Goal: Task Accomplishment & Management: Use online tool/utility

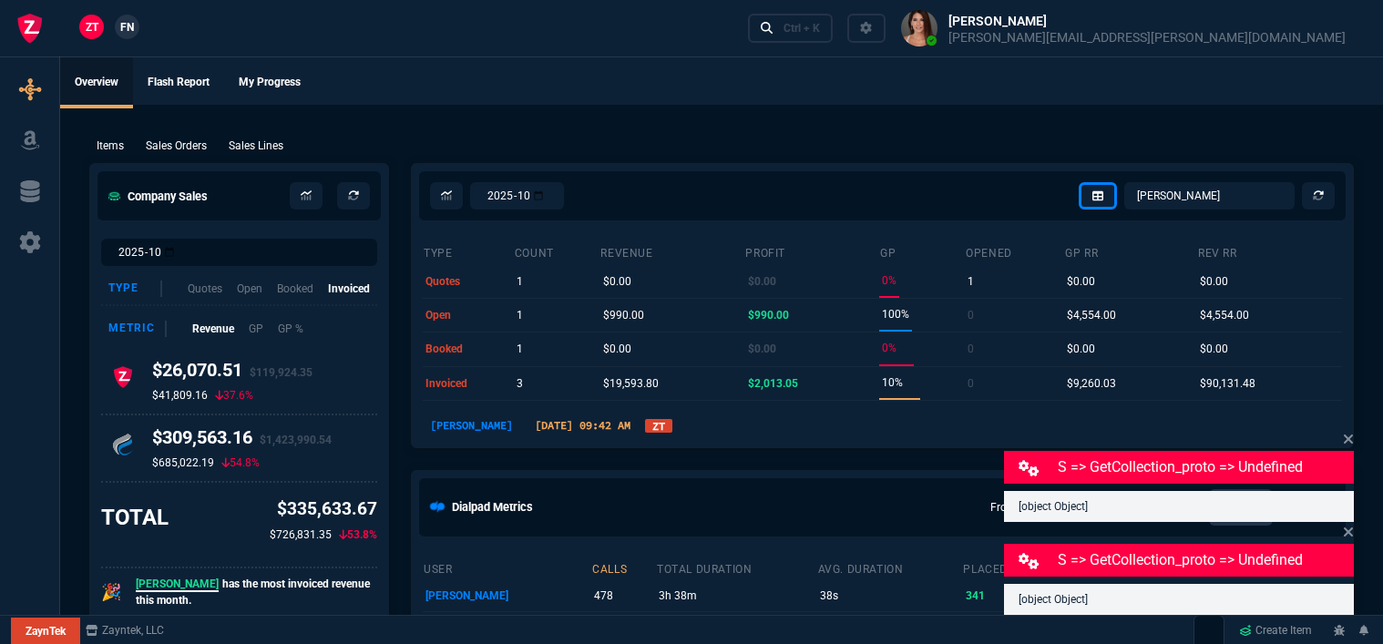
select select "12: [PERSON_NAME]"
click at [820, 27] on div "Ctrl + K" at bounding box center [801, 28] width 36 height 15
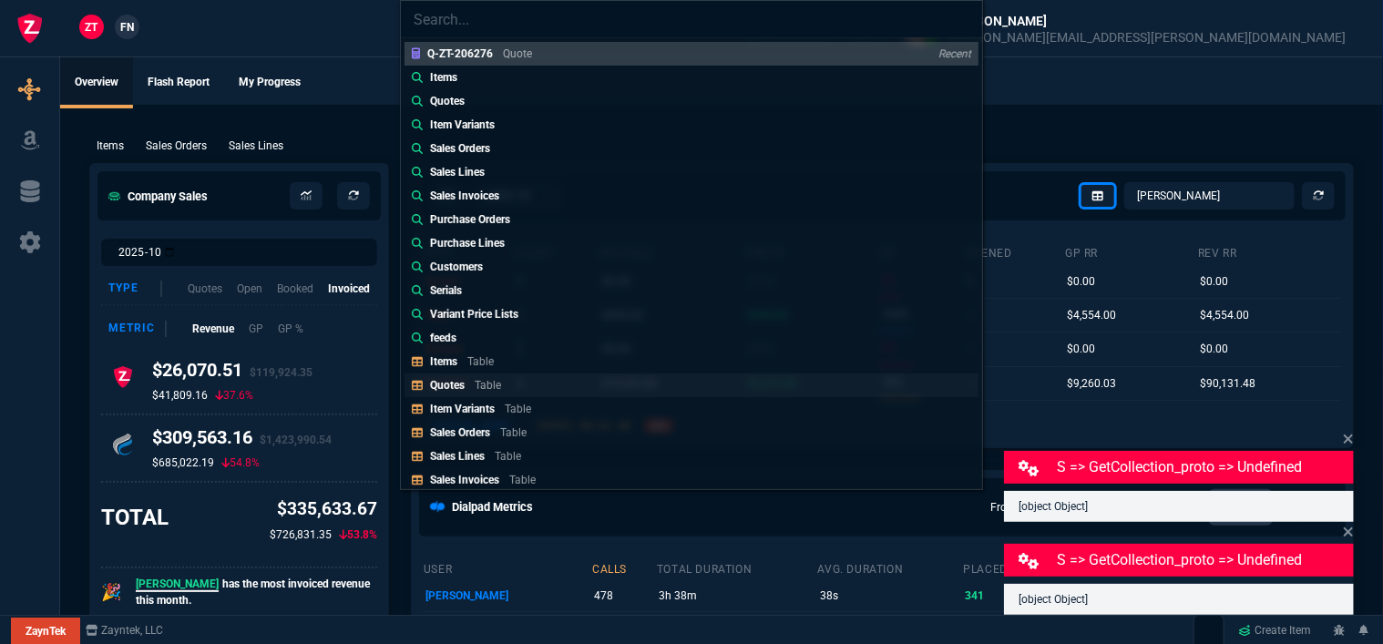
click at [456, 384] on p "Quotes" at bounding box center [447, 385] width 35 height 13
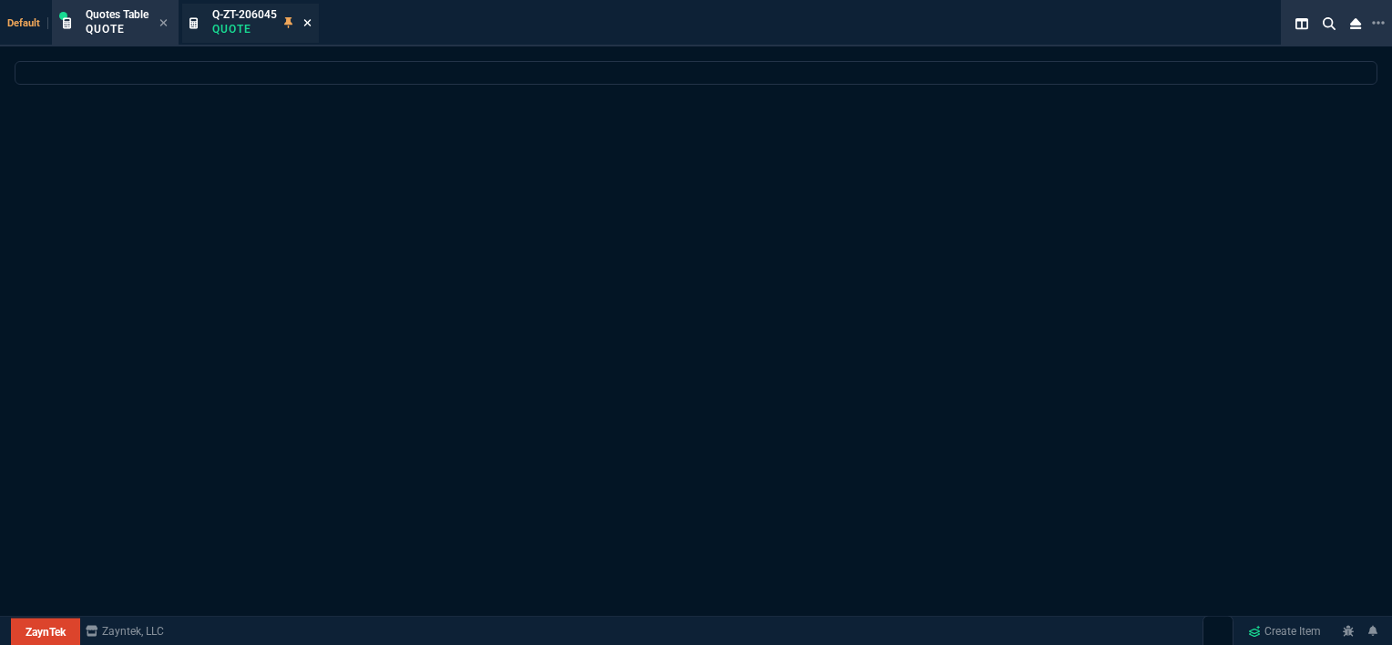
click at [311, 22] on icon at bounding box center [307, 22] width 8 height 11
click at [168, 17] on icon at bounding box center [163, 22] width 8 height 11
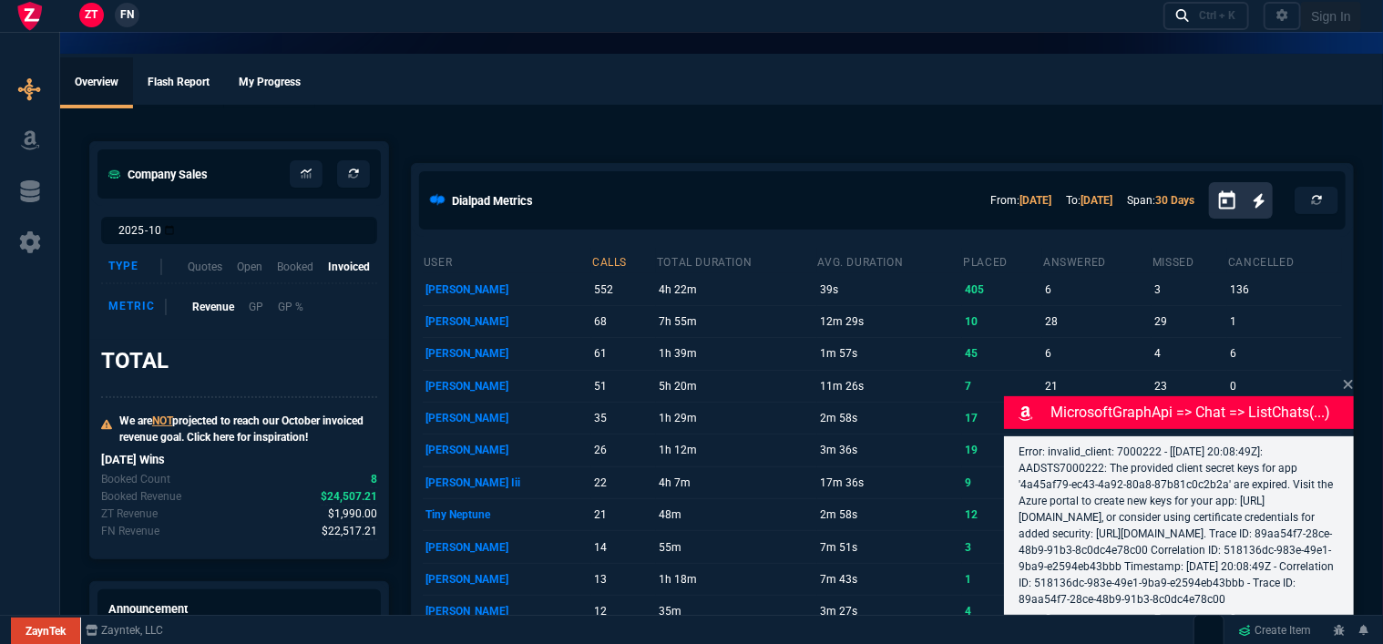
select select "12: [PERSON_NAME]"
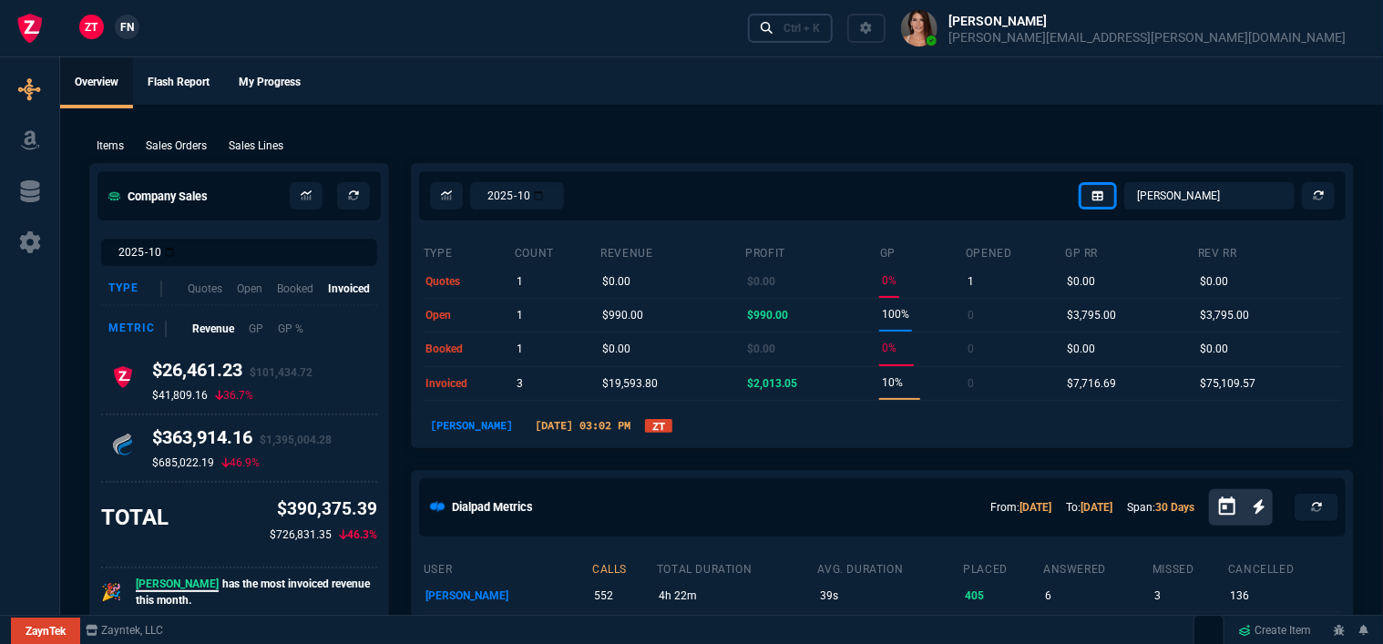
click at [820, 29] on div "Ctrl + K" at bounding box center [801, 28] width 36 height 15
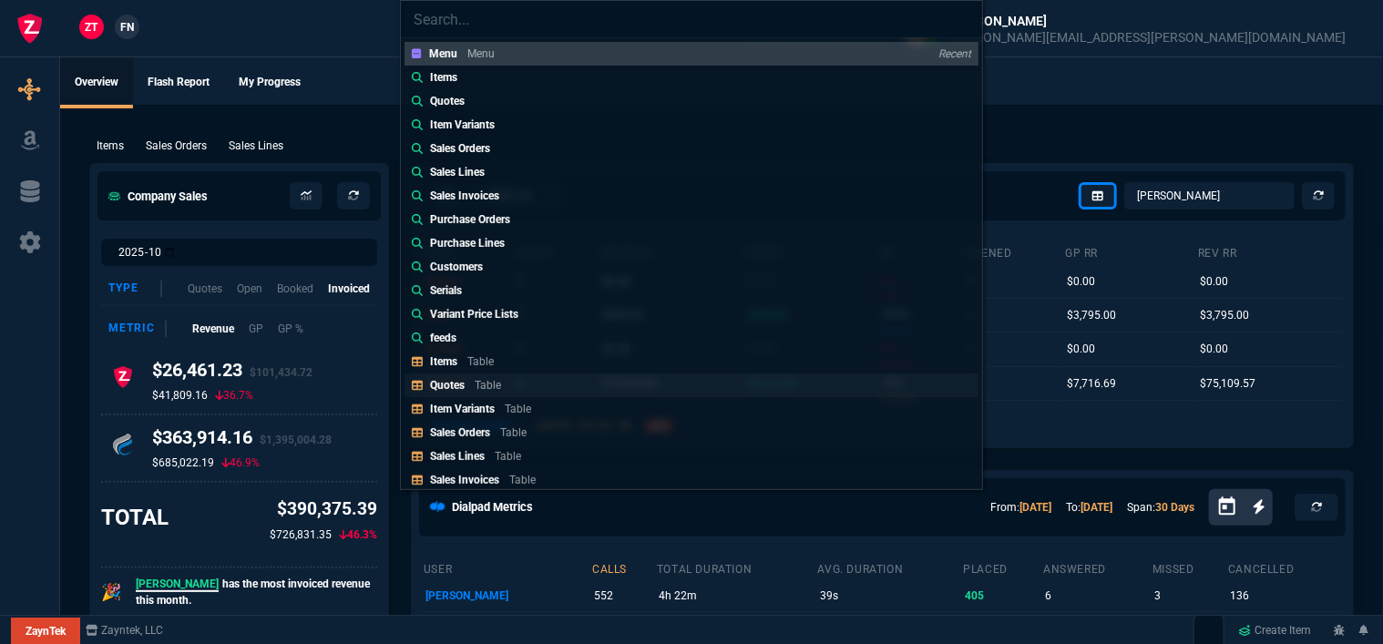
click at [495, 384] on p "Table" at bounding box center [488, 385] width 26 height 13
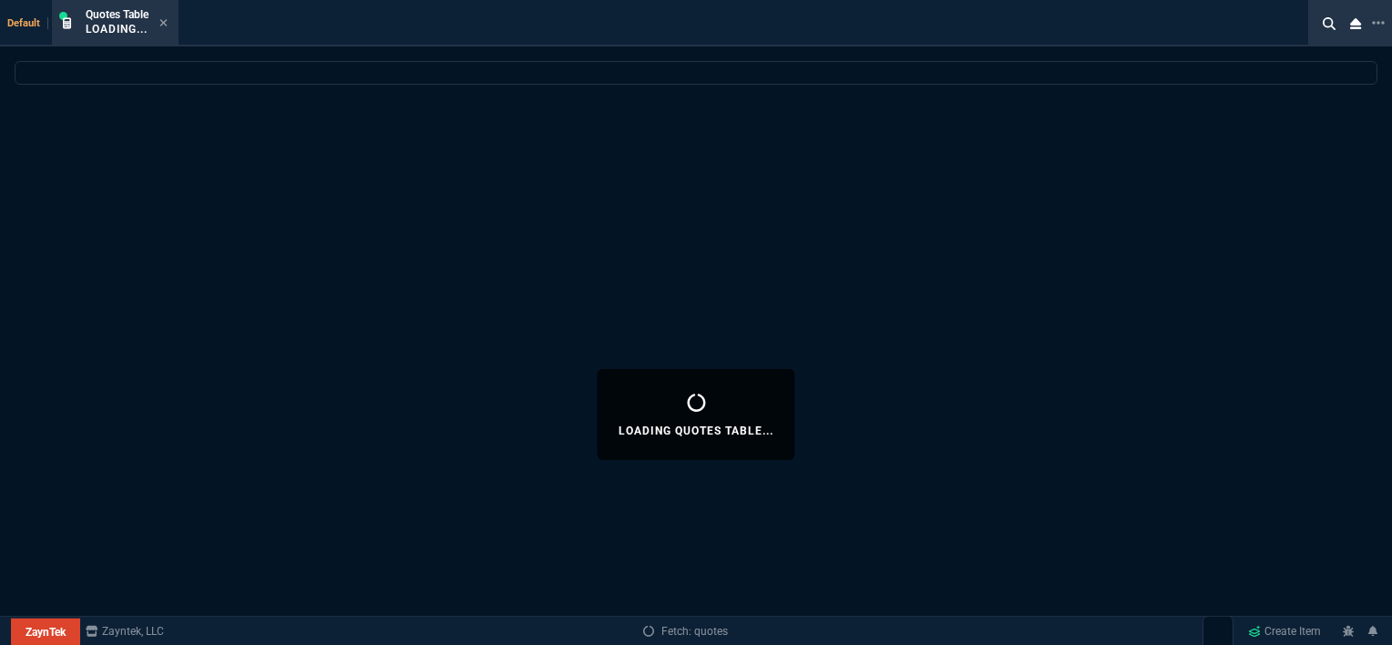
select select
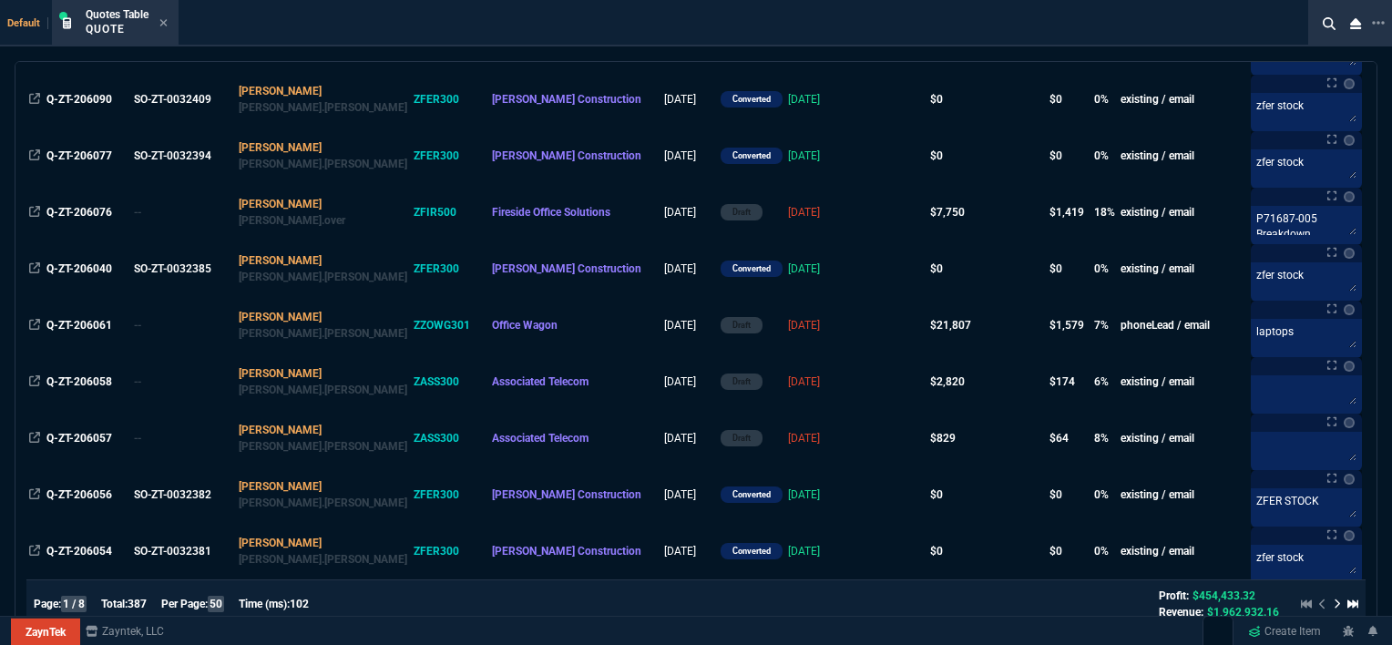
scroll to position [1731, 0]
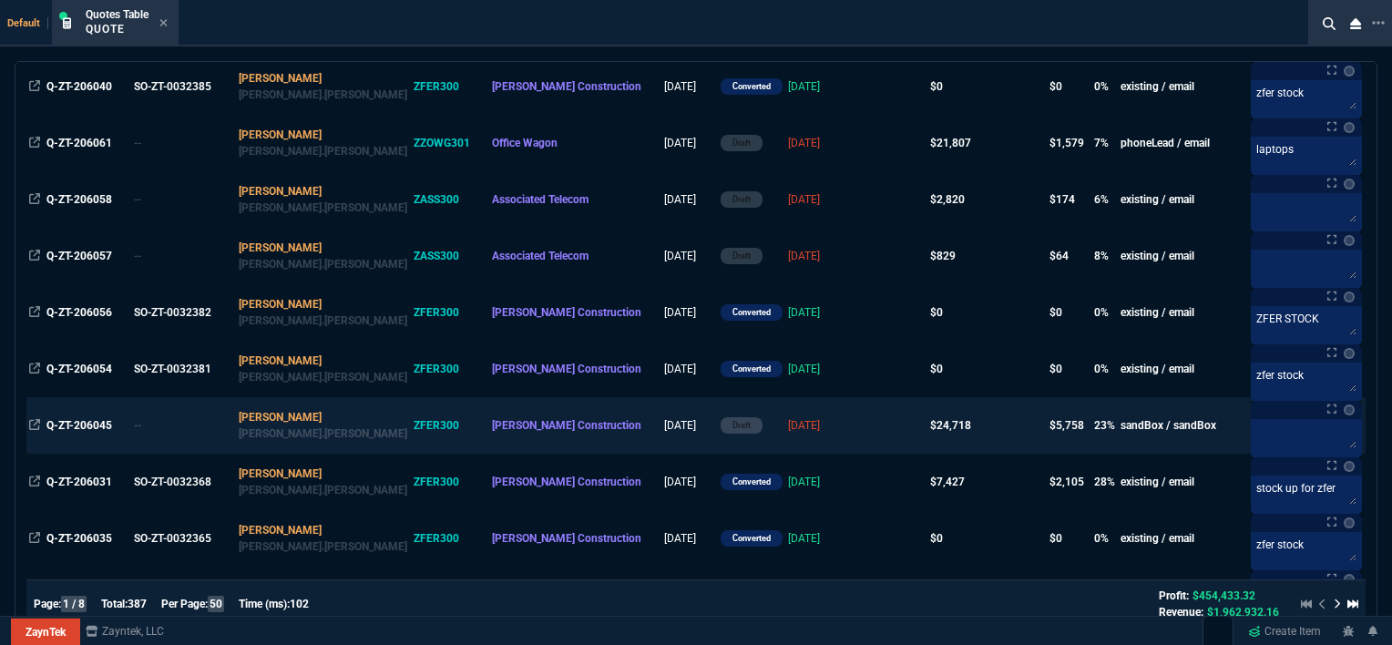
click at [857, 425] on td at bounding box center [892, 425] width 70 height 56
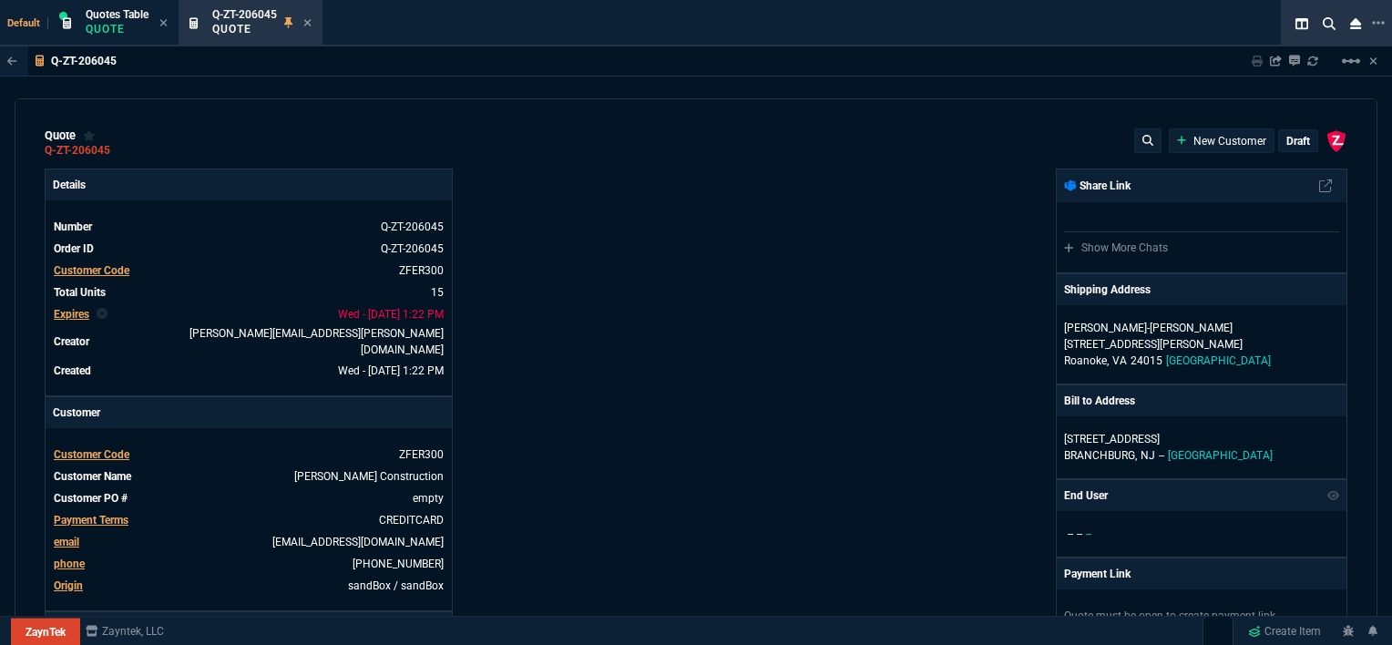
type input "100"
type input "995"
type input "1260.57"
type input "22"
type input "190"
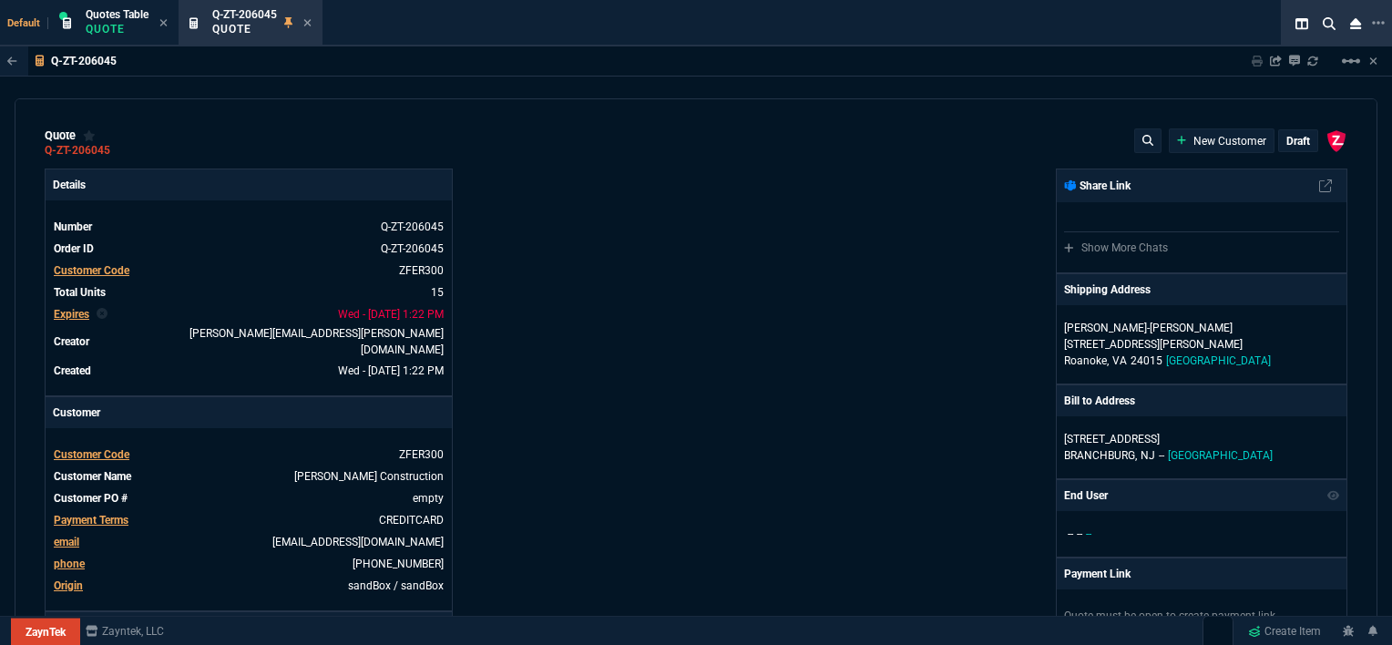
type input "1178.09"
type input "11"
type input "135"
type input "1908.52"
type input "18"
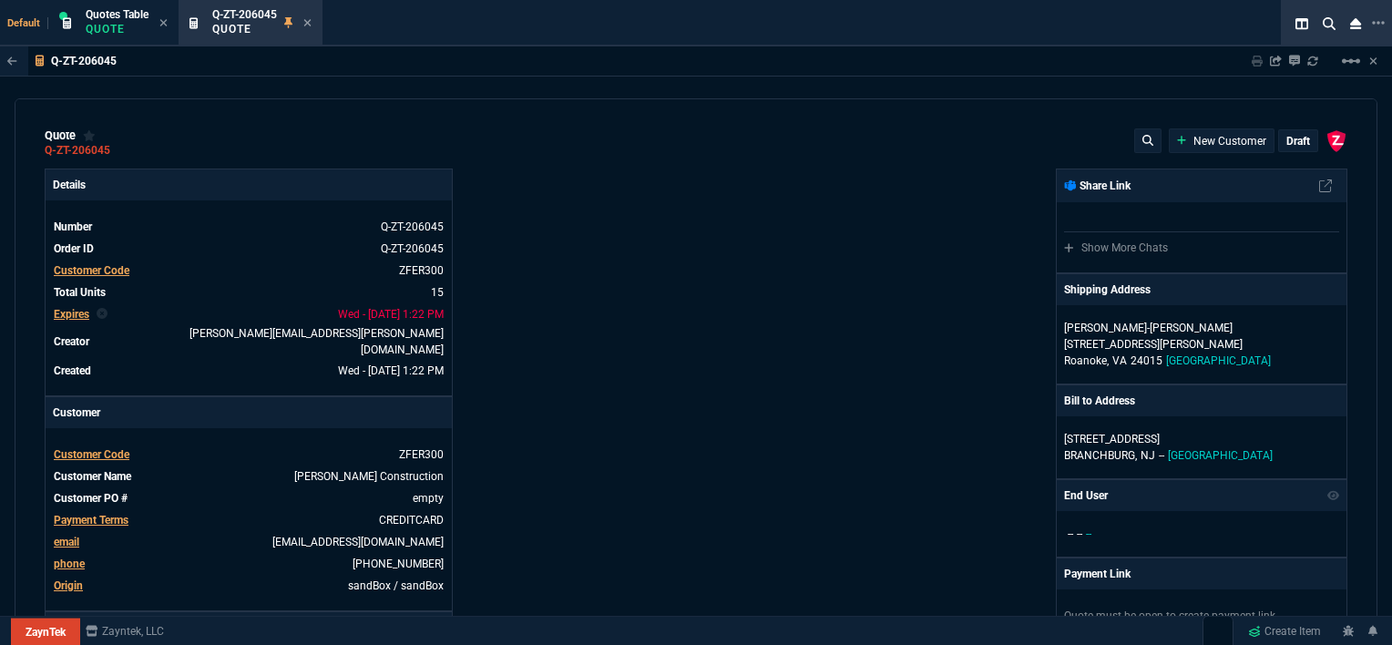
type input "211"
type input "1746.35"
type input "100"
type input "2085"
type input "2844.07"
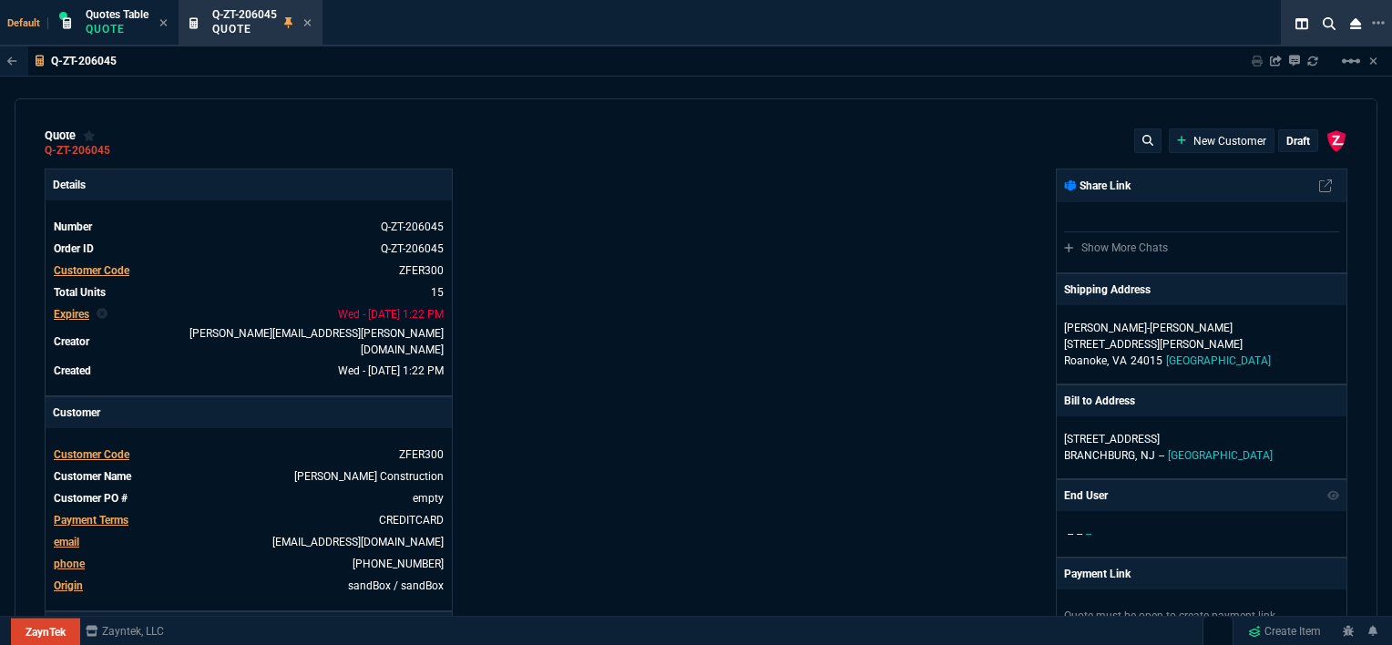
type input "100"
type input "1665"
type input "2494.8"
type input "13"
type input "361"
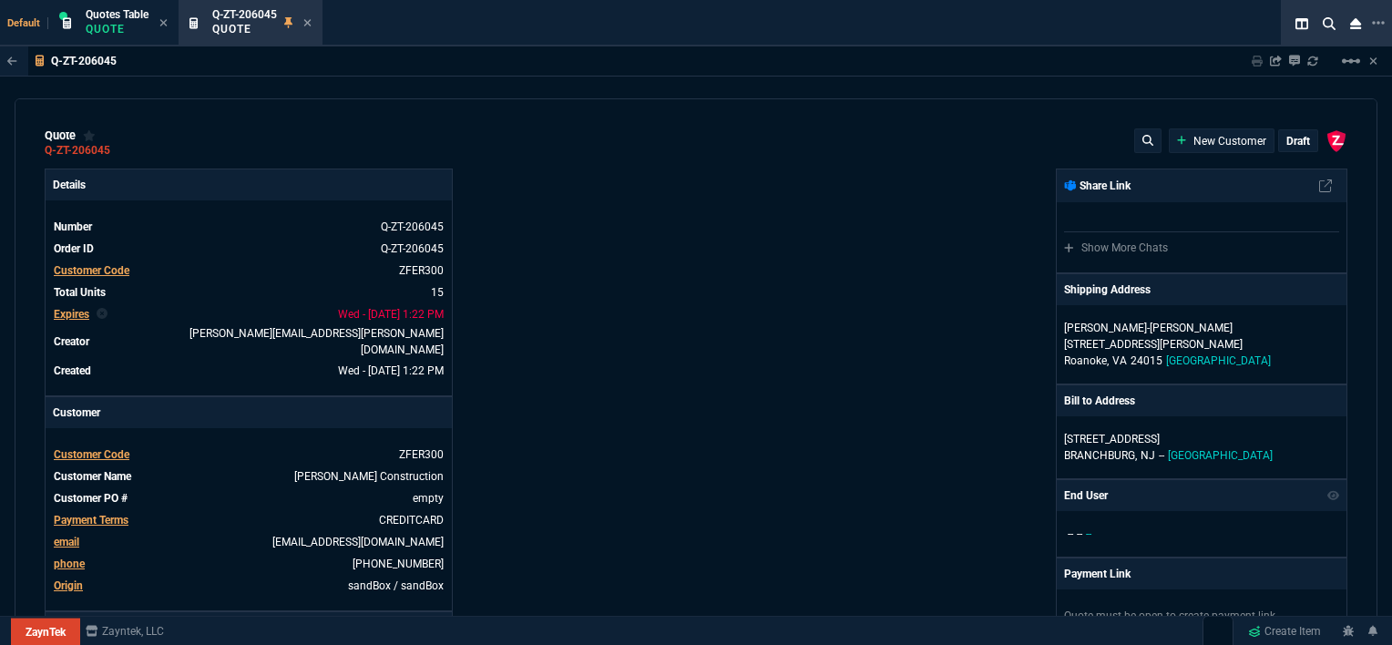
type input "3548.15"
type input "20"
type input "715"
type input "3"
type input "12"
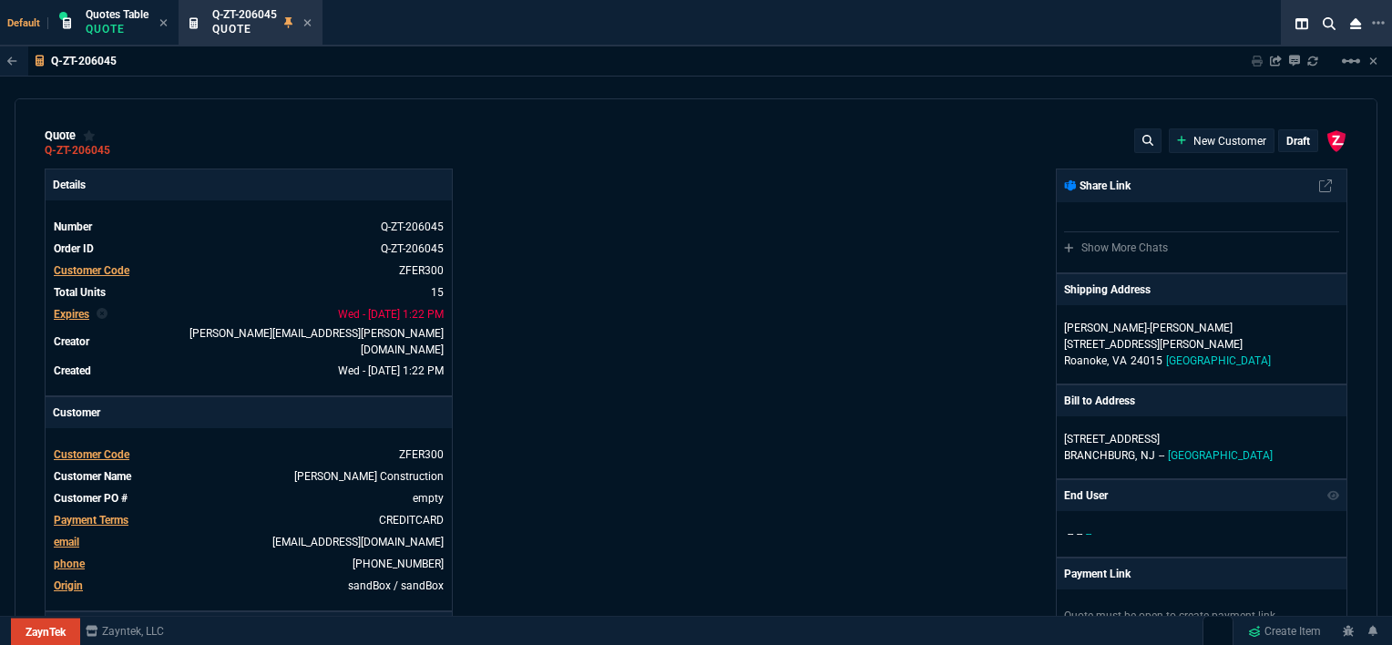
type input "11"
type input "88"
type input "1049"
type input "2"
type input "33"
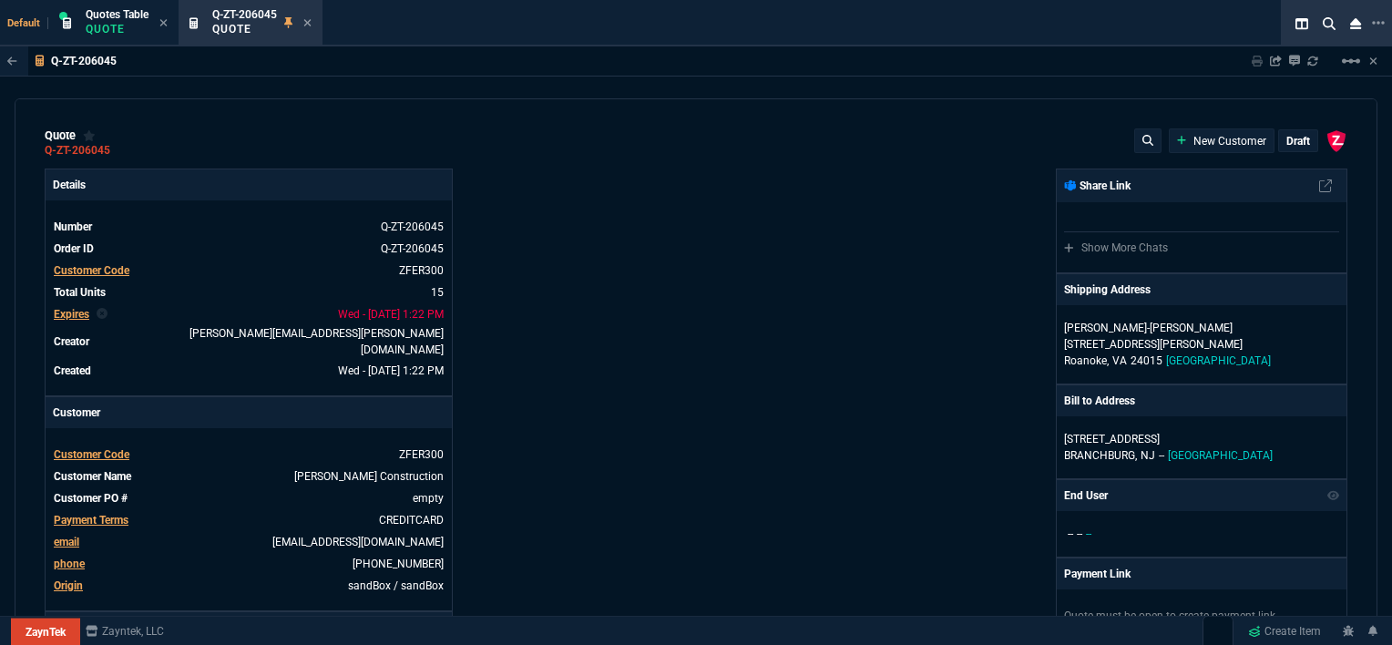
type input "1999"
type input "10"
type input "121"
type input "1649"
type input "3"
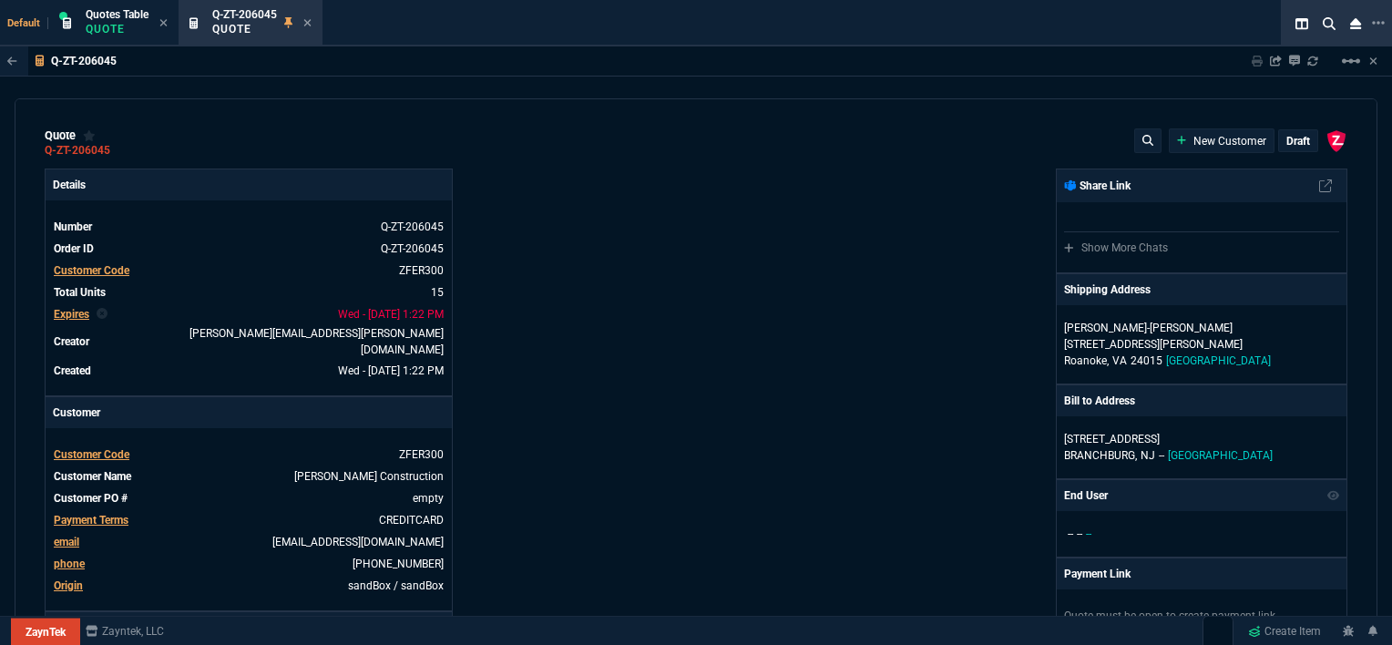
type input "75"
type input "4352.04"
type input "2"
type input "59"
type input "4964.65"
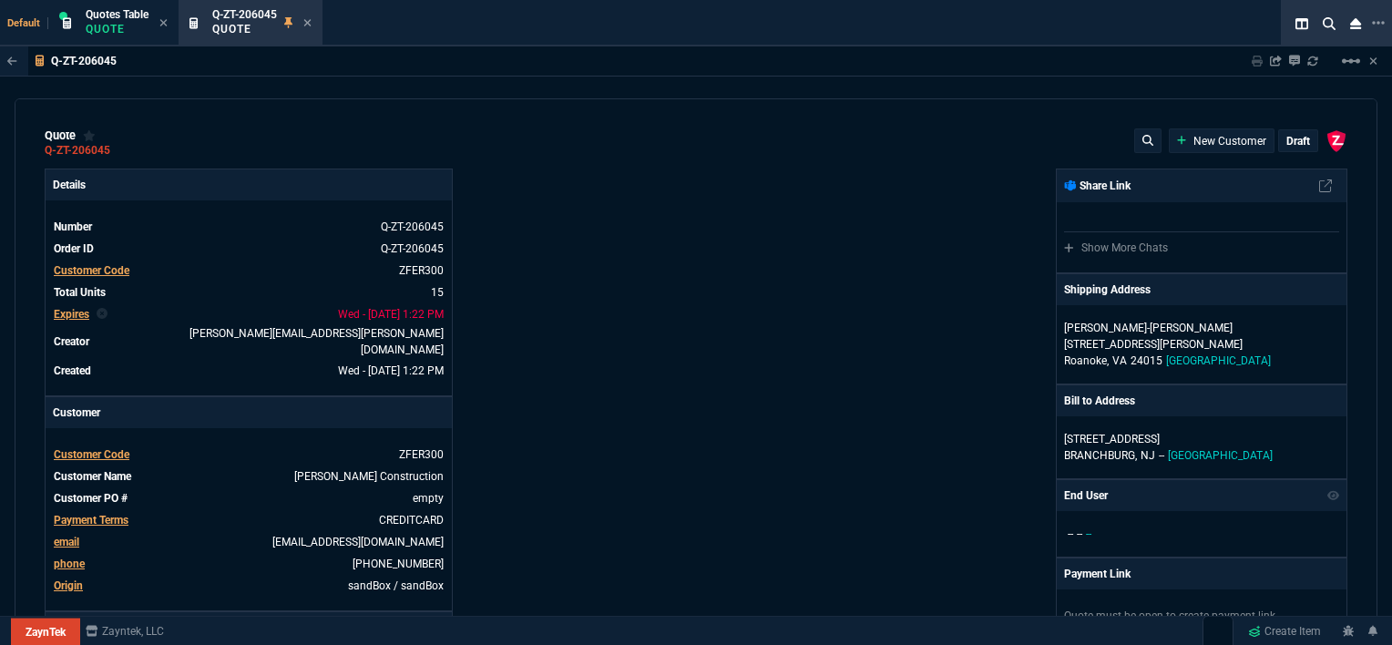
type input "0"
type input "6409.36"
type input "21"
type input "28"
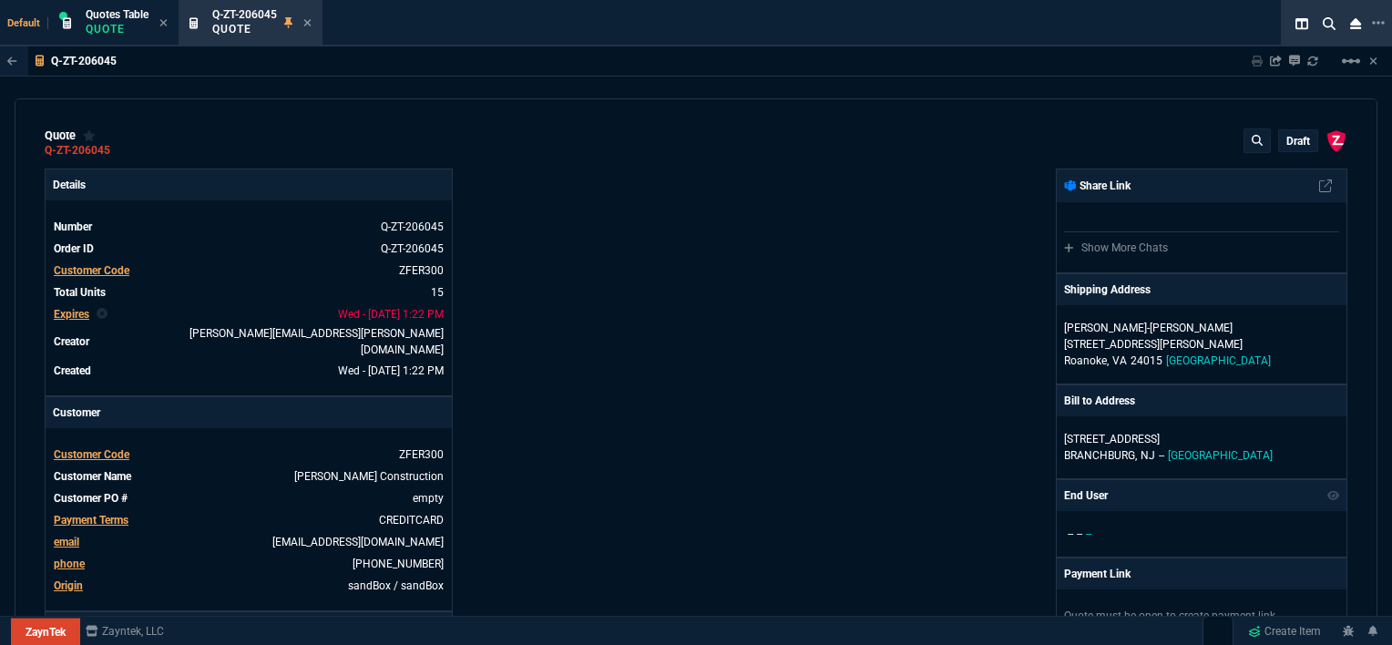
type input "33"
type input "34"
type input "27"
type input "33"
type input "24"
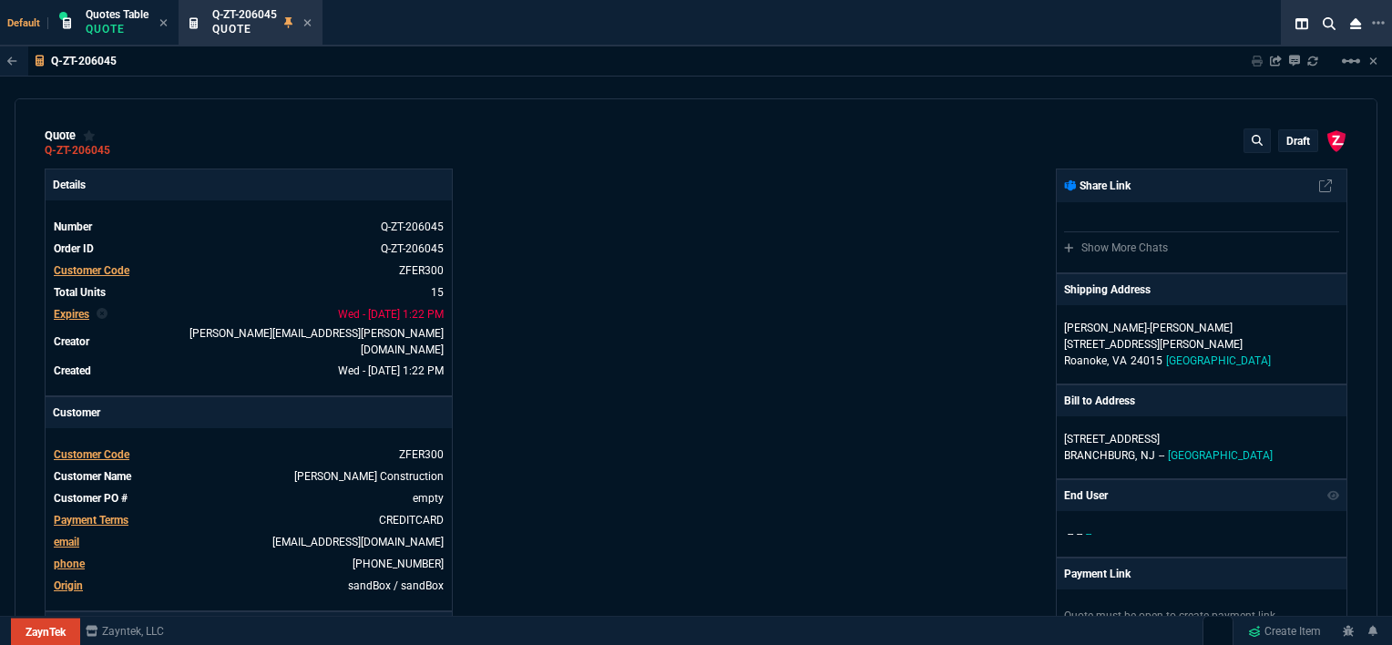
type input "26"
type input "33"
type input "27"
type input "33"
type input "26"
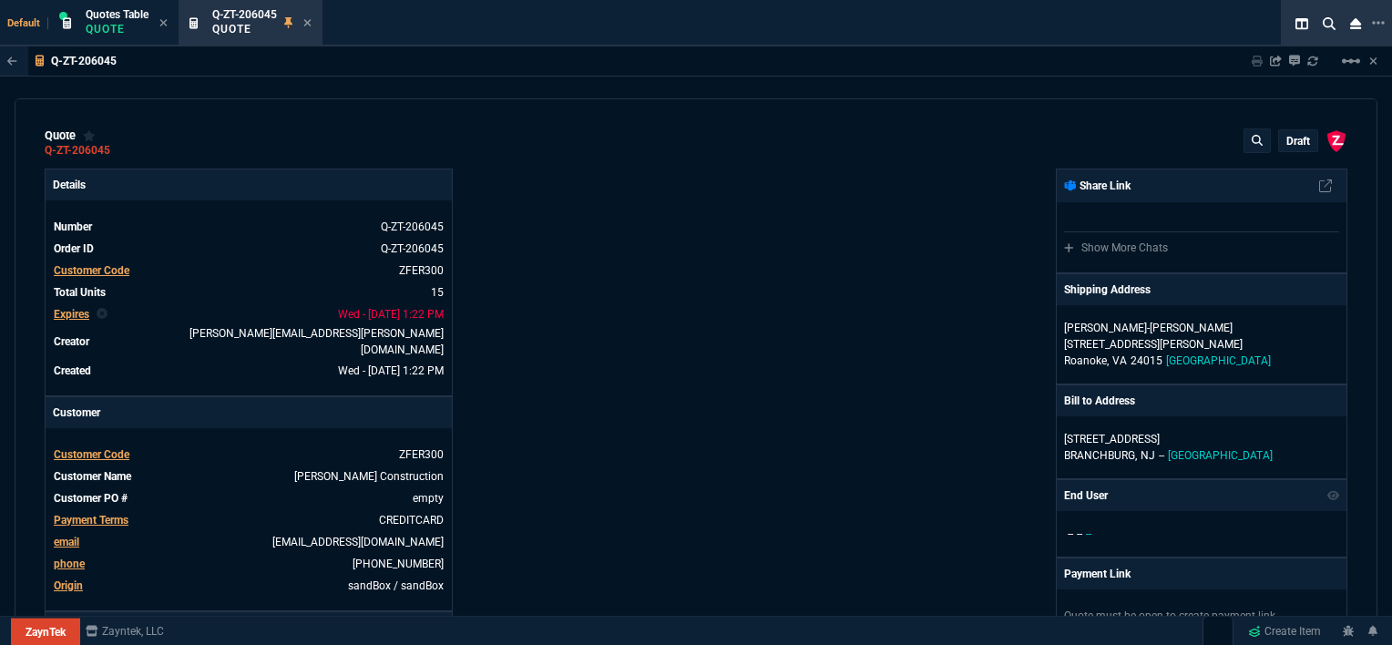
type input "100"
type input "4041.58"
type input "699"
type input "10"
type input "33"
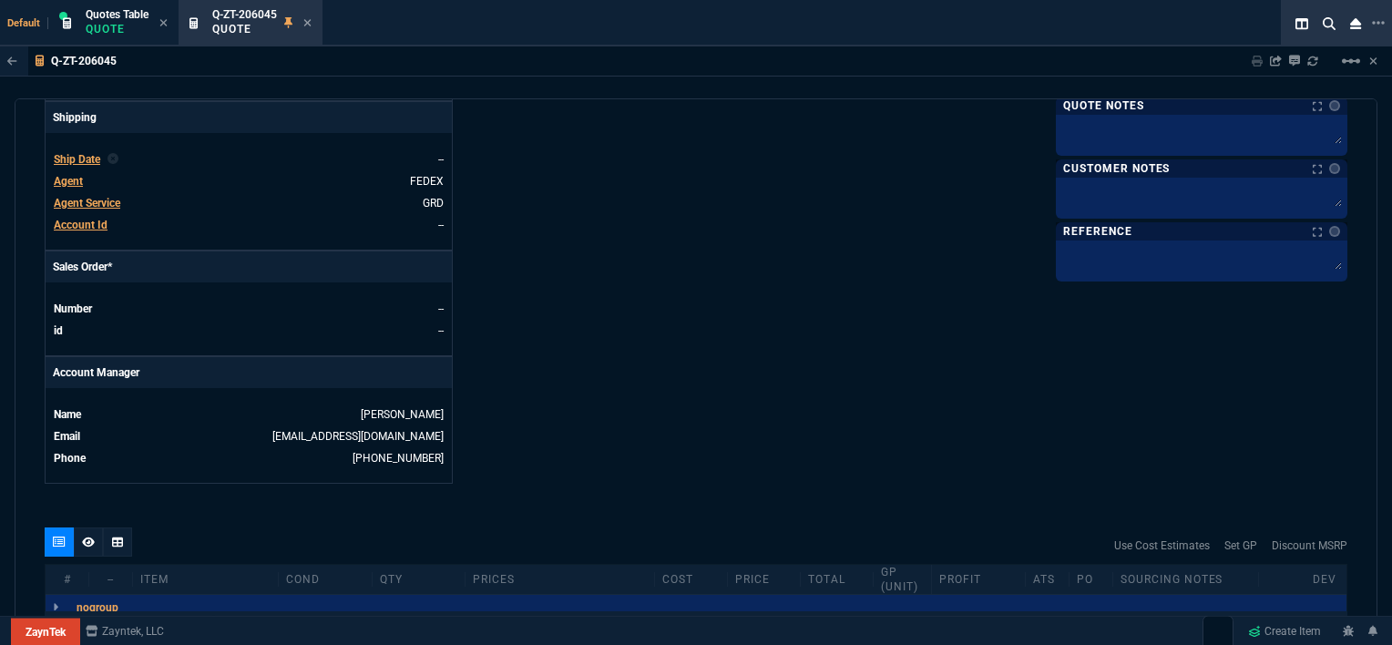
scroll to position [1002, 0]
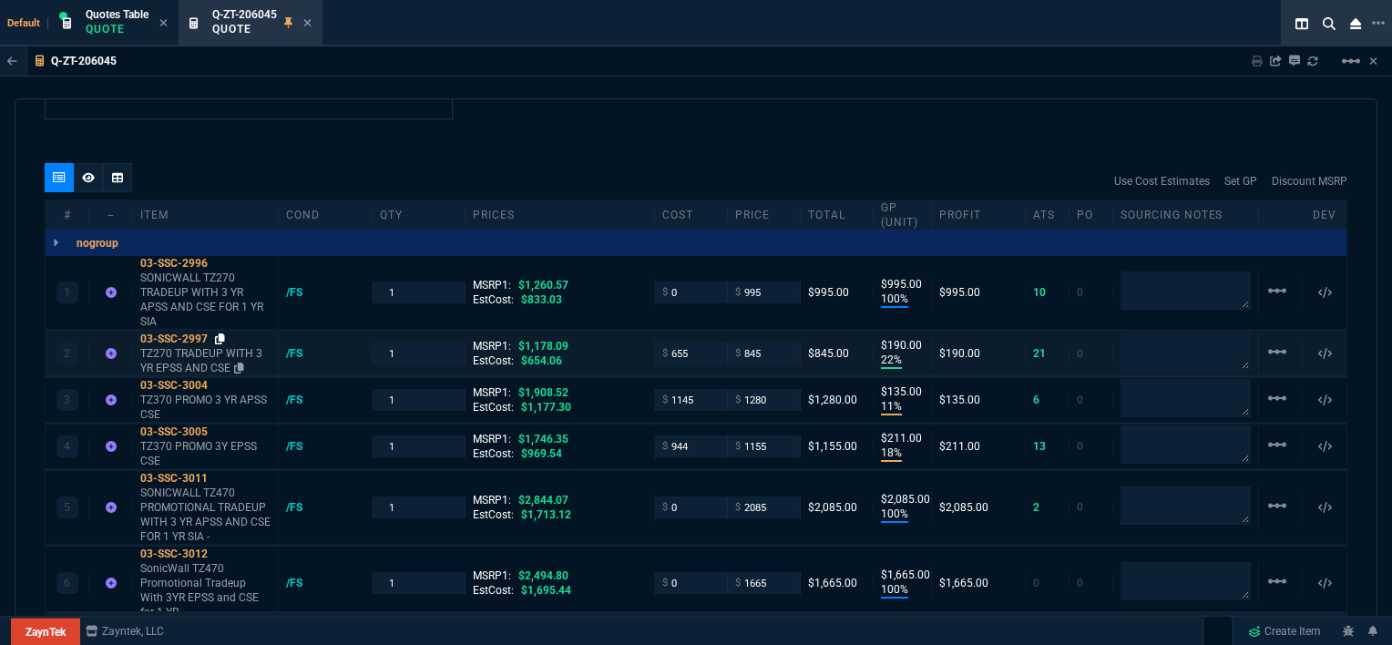
click at [219, 333] on icon at bounding box center [220, 338] width 10 height 11
